Goal: Task Accomplishment & Management: Use online tool/utility

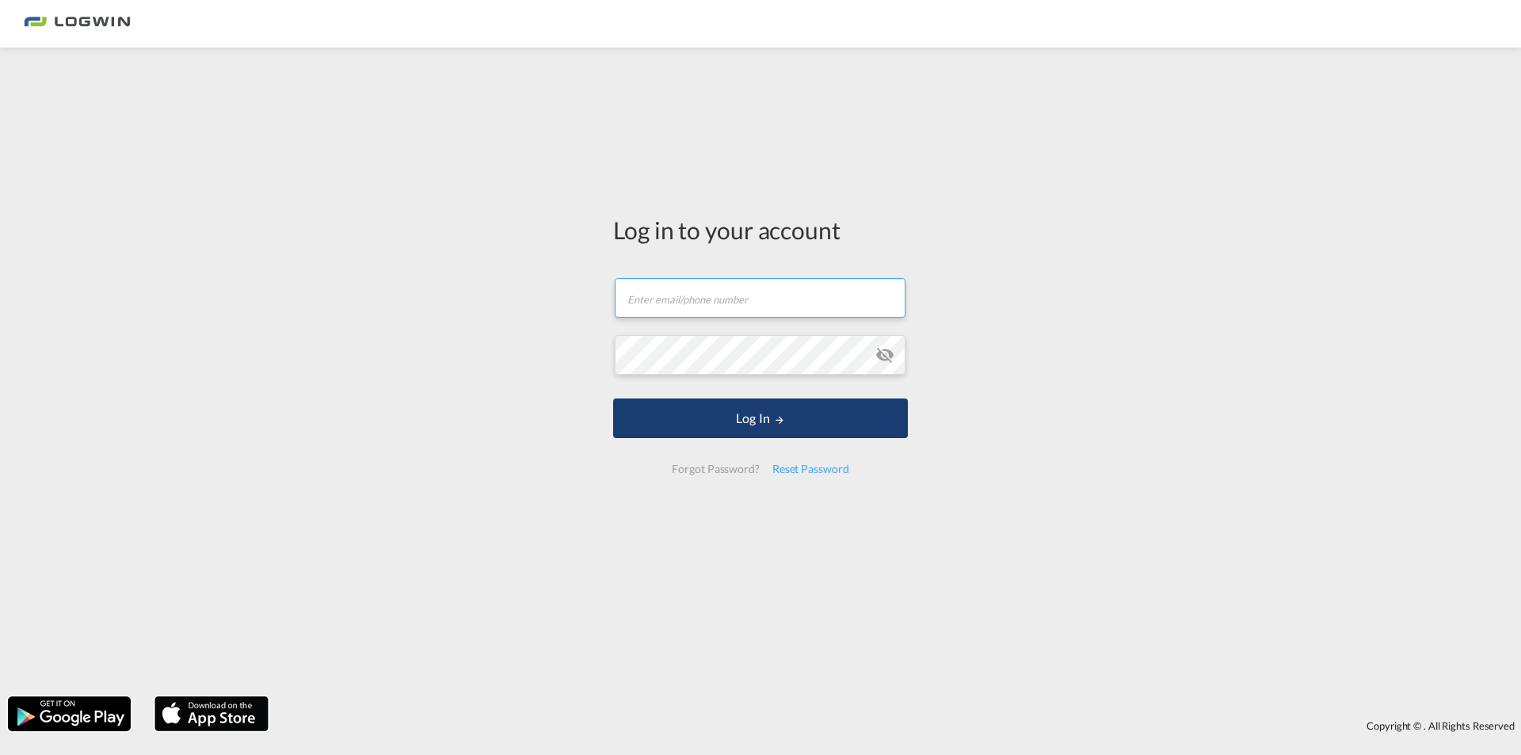
type input "[EMAIL_ADDRESS][DOMAIN_NAME]"
click at [734, 420] on button "Log In" at bounding box center [760, 418] width 295 height 40
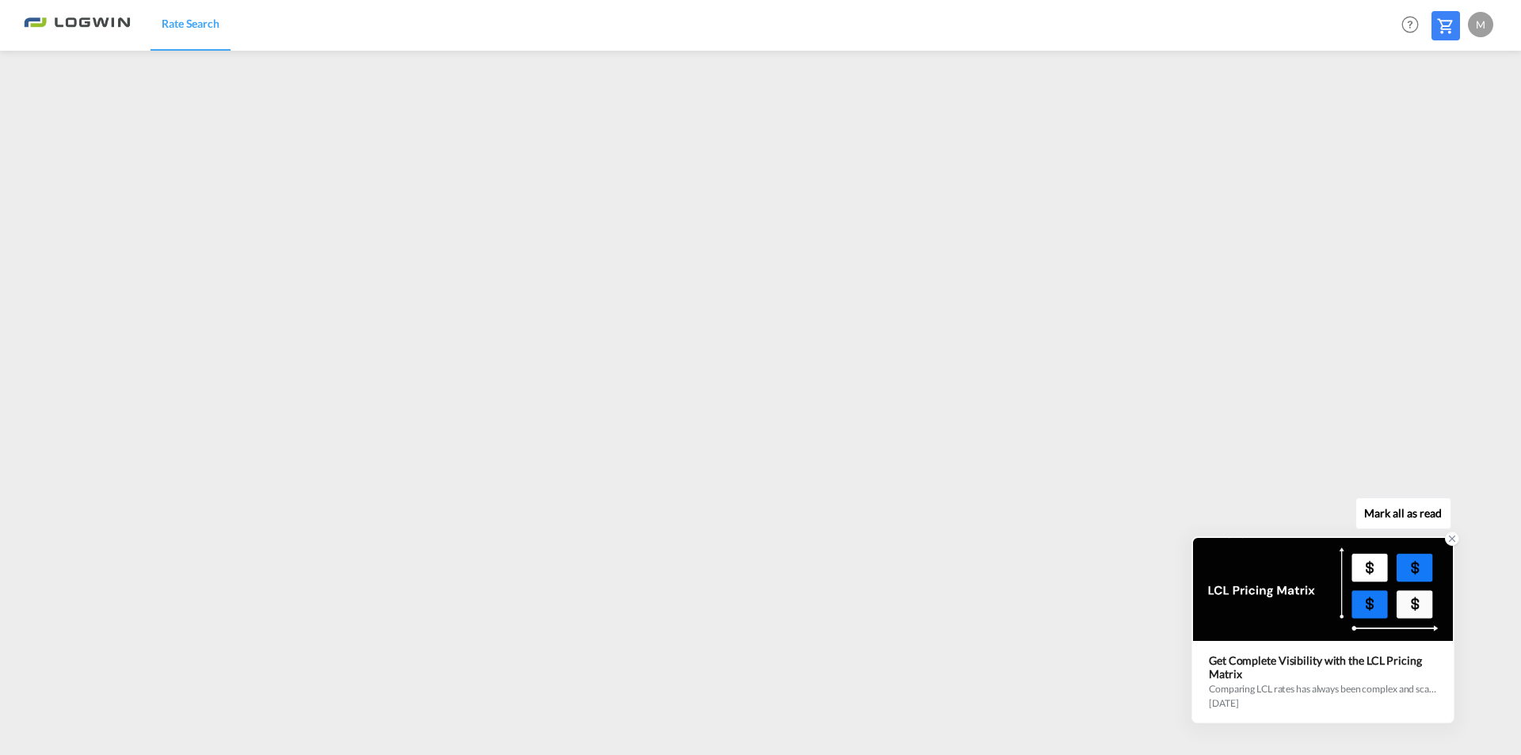
click at [1450, 540] on icon at bounding box center [1451, 538] width 11 height 11
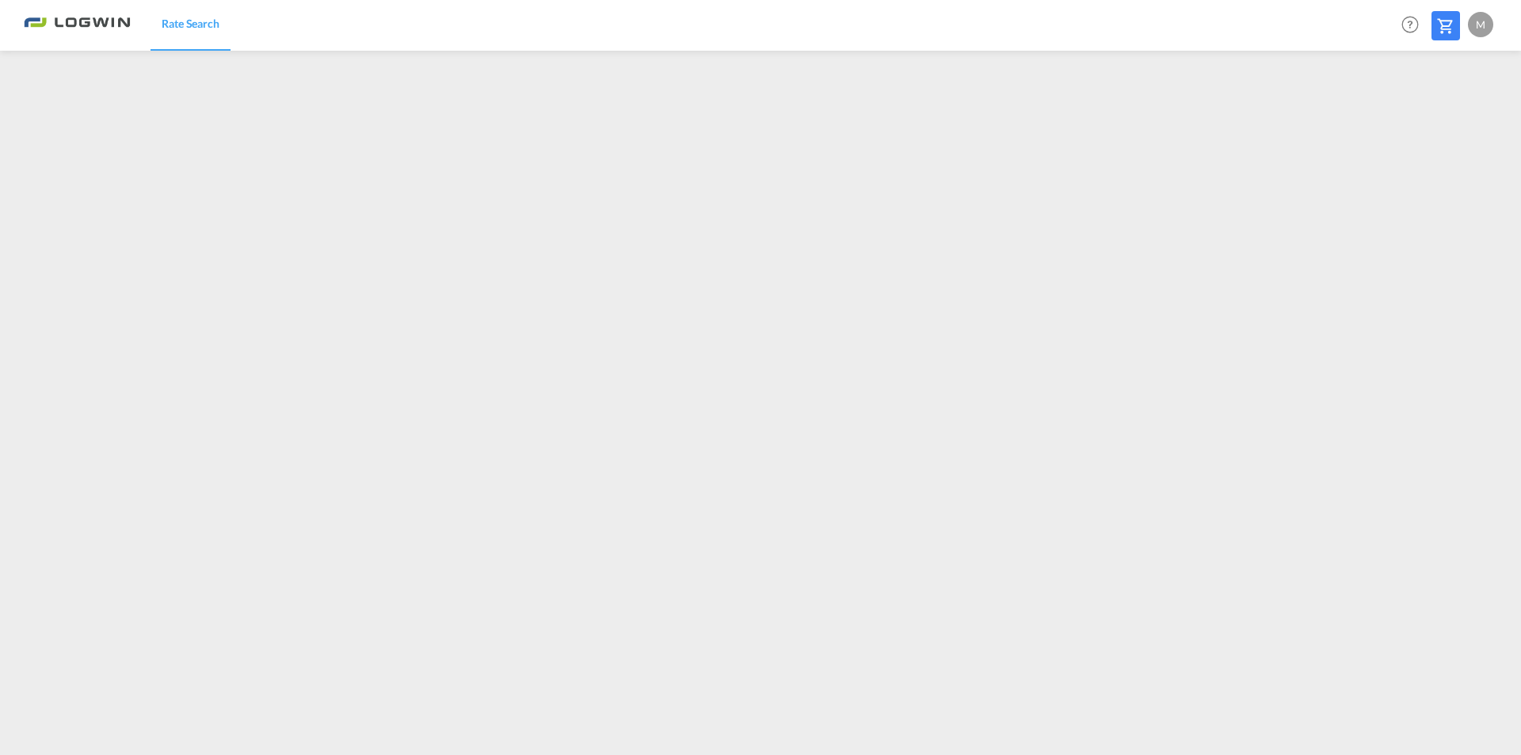
click at [1441, 26] on md-icon at bounding box center [1445, 26] width 19 height 19
